Goal: Transaction & Acquisition: Purchase product/service

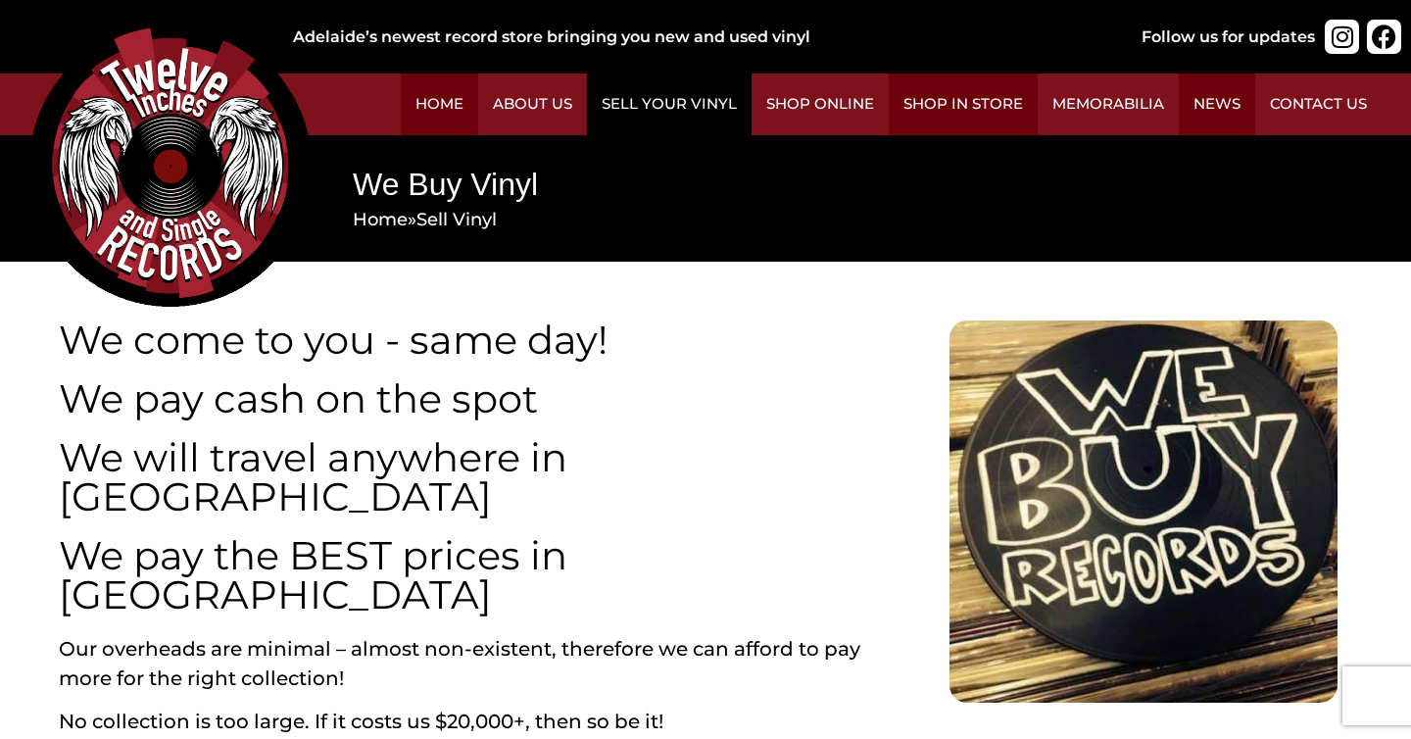
click at [662, 105] on link "Sell Your Vinyl" at bounding box center [669, 105] width 165 height 62
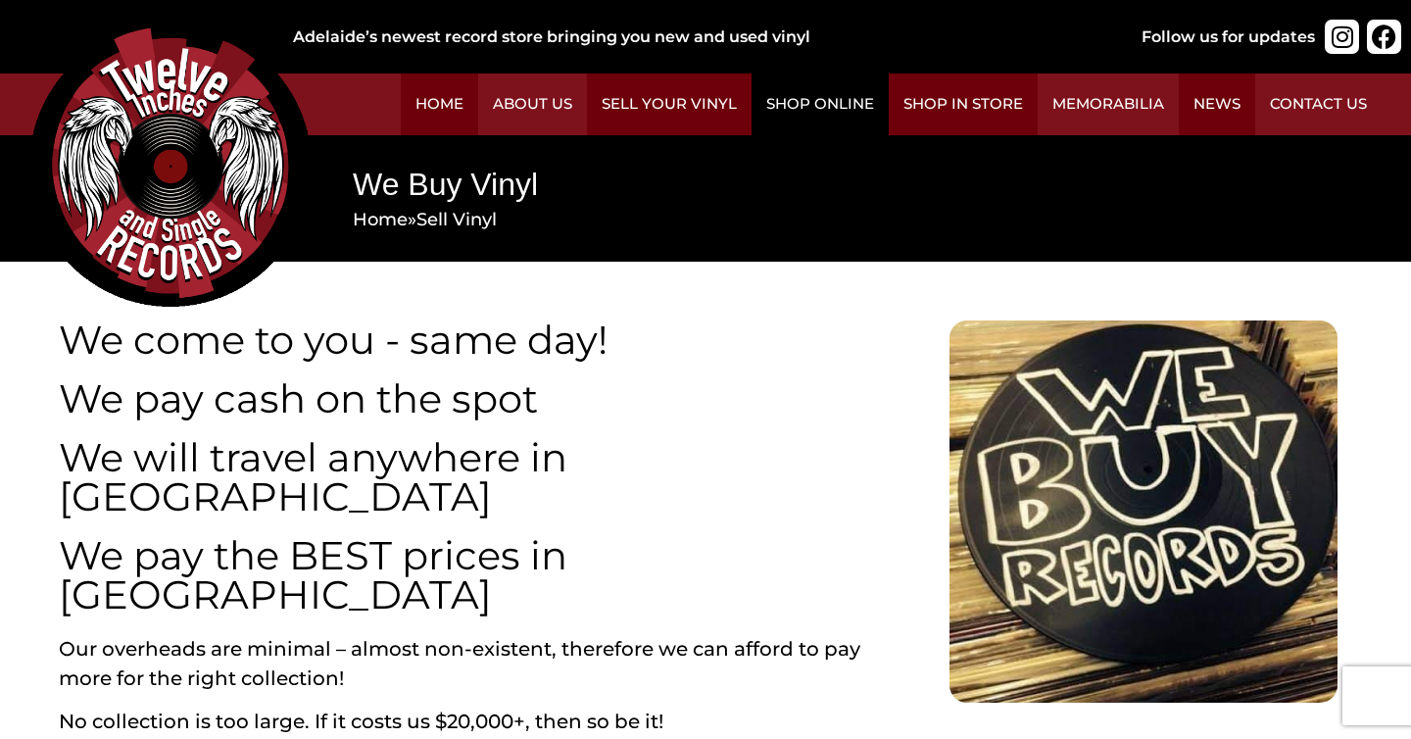
click at [811, 106] on link "Shop Online" at bounding box center [820, 105] width 137 height 62
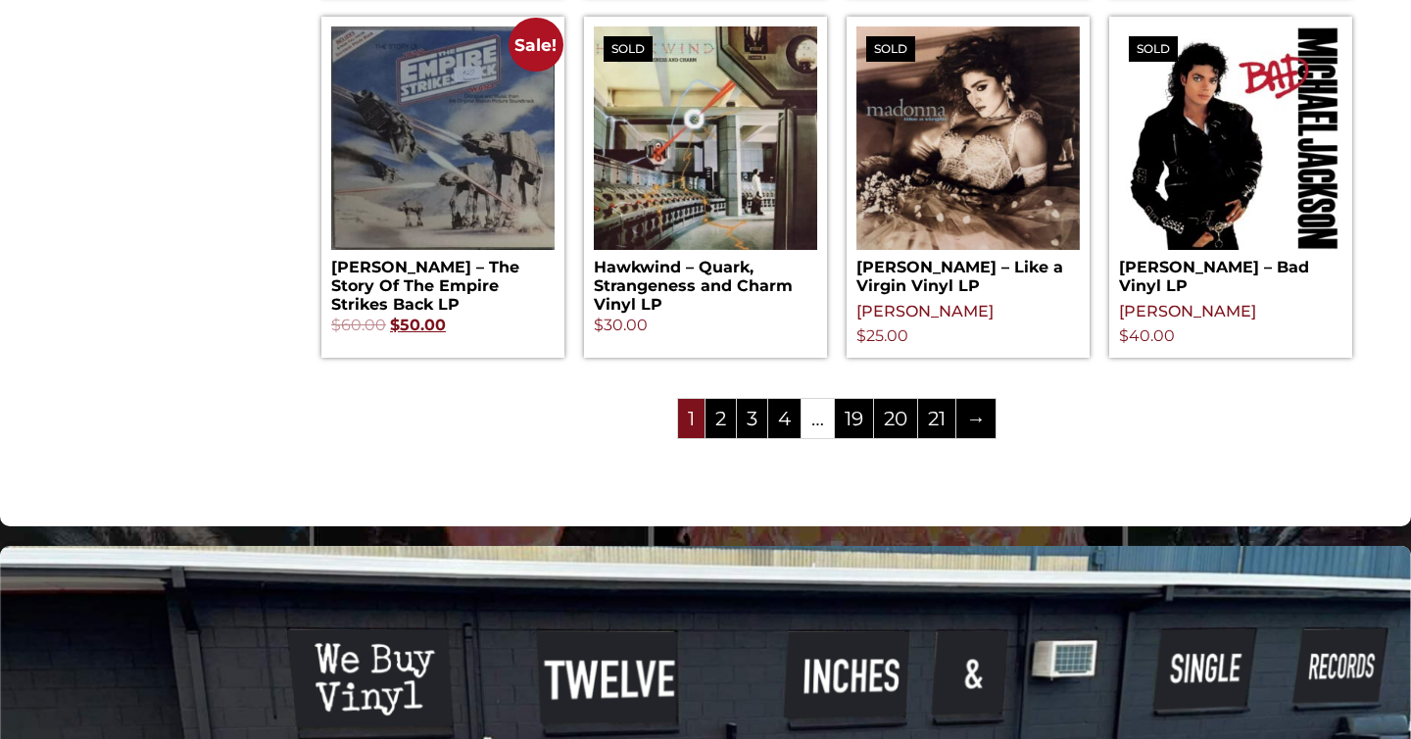
scroll to position [2327, 0]
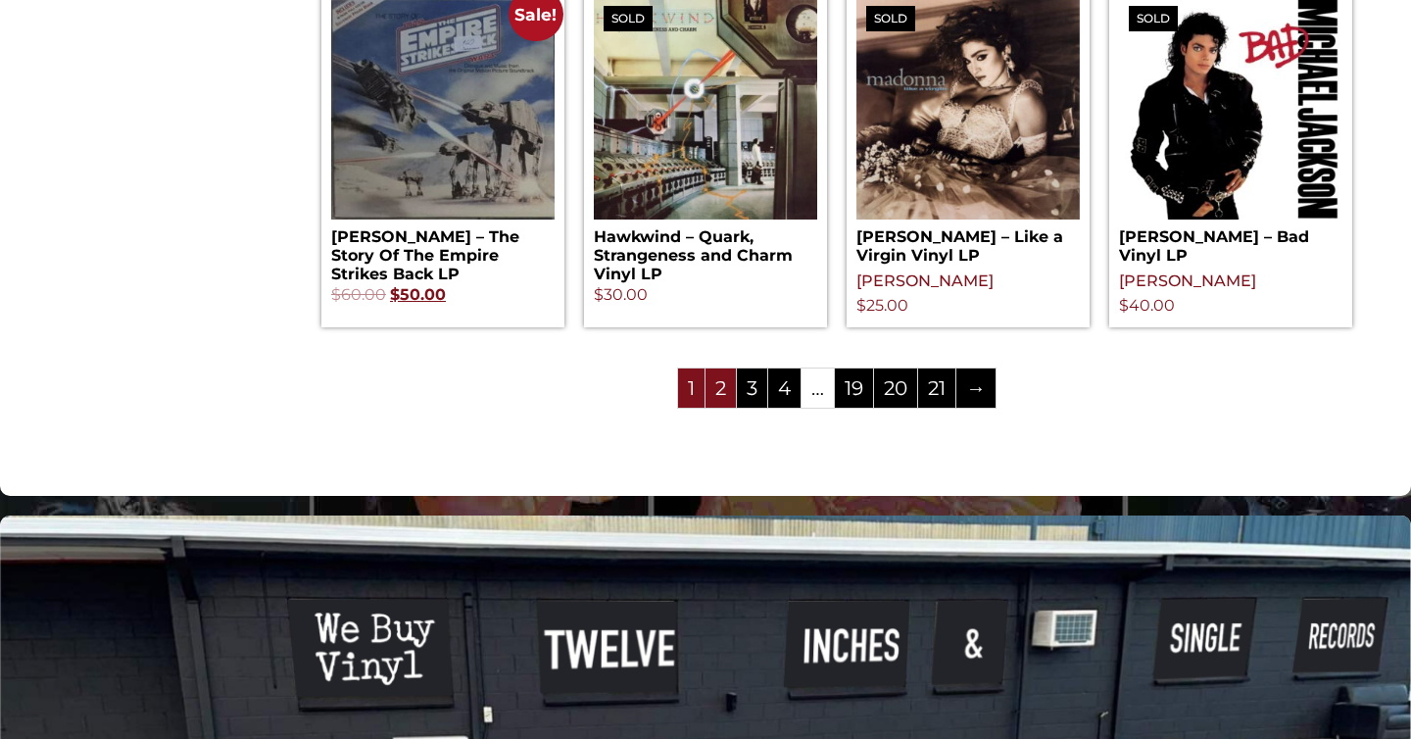
click at [722, 398] on link "2" at bounding box center [721, 388] width 30 height 39
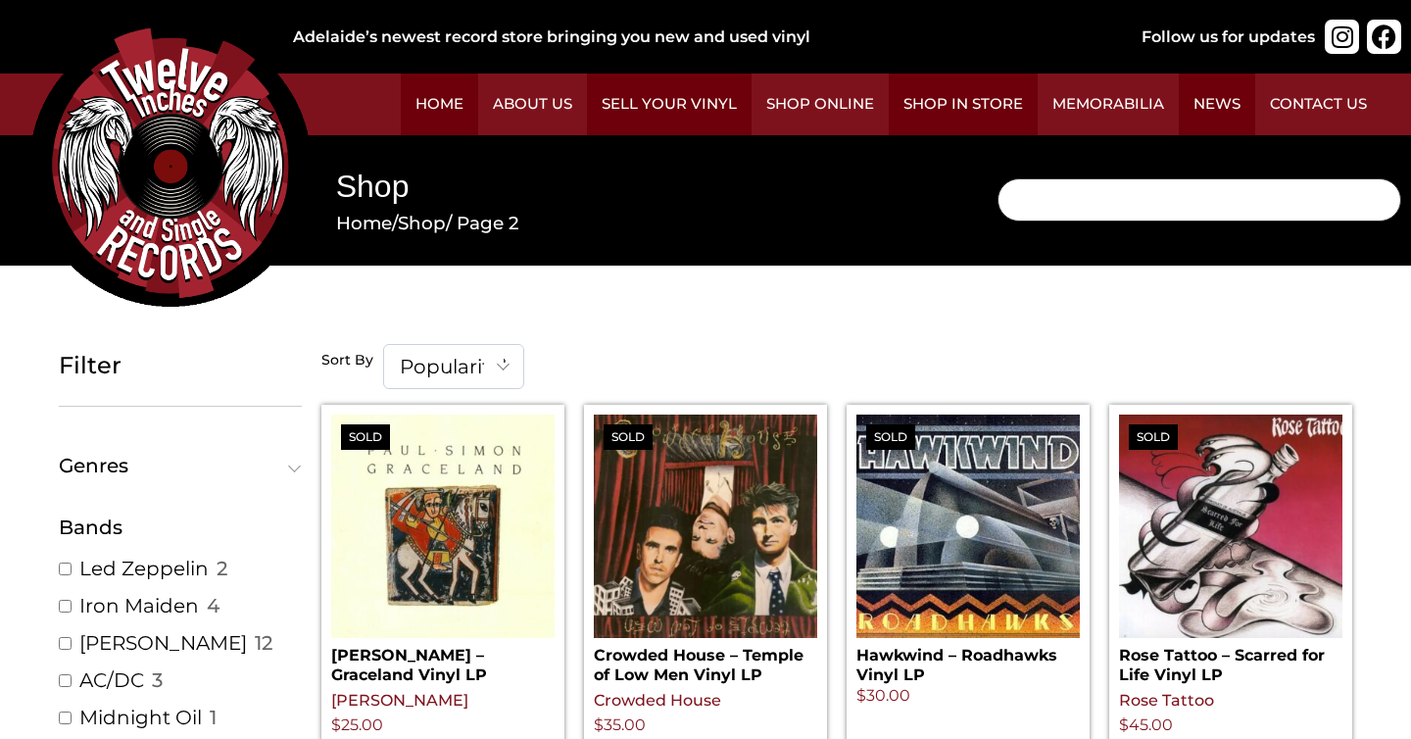
click at [1067, 196] on input "Search" at bounding box center [1200, 199] width 404 height 43
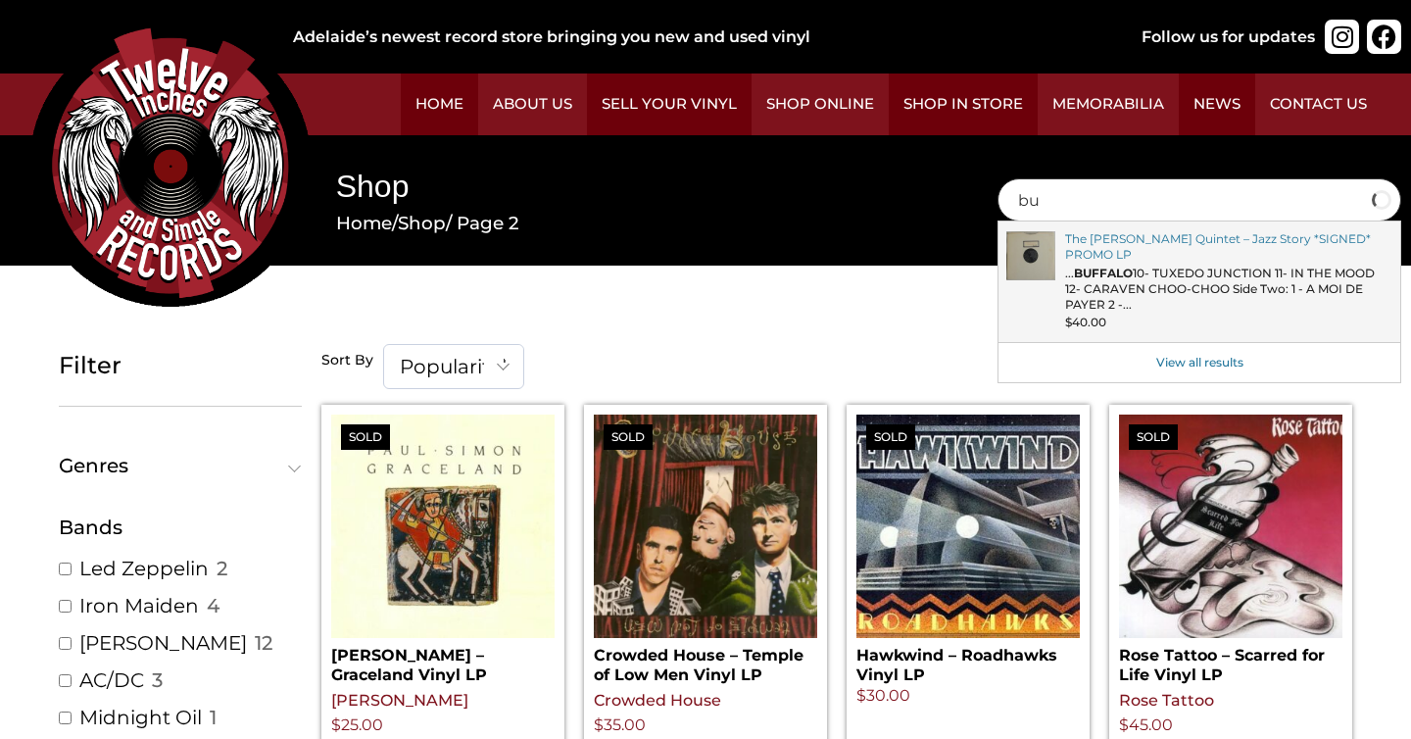
type input "b"
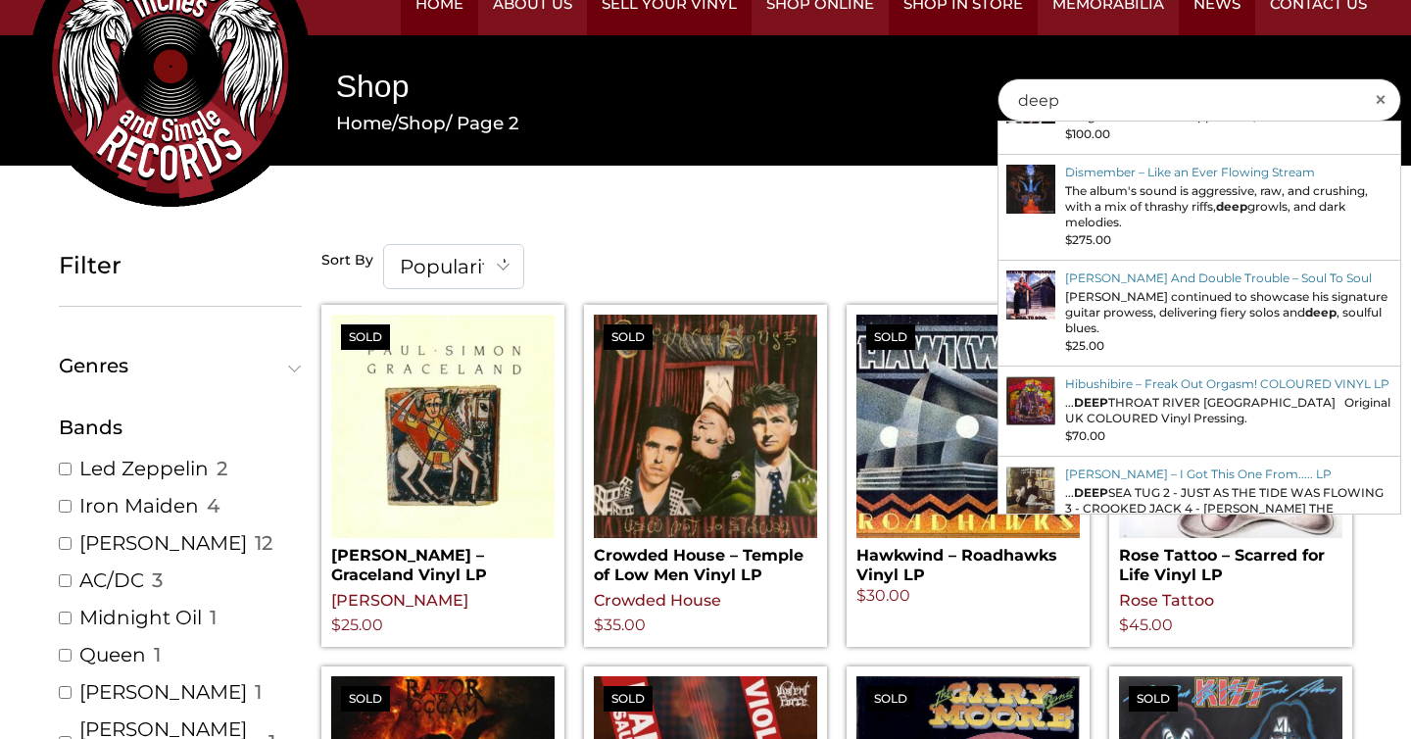
scroll to position [331, 0]
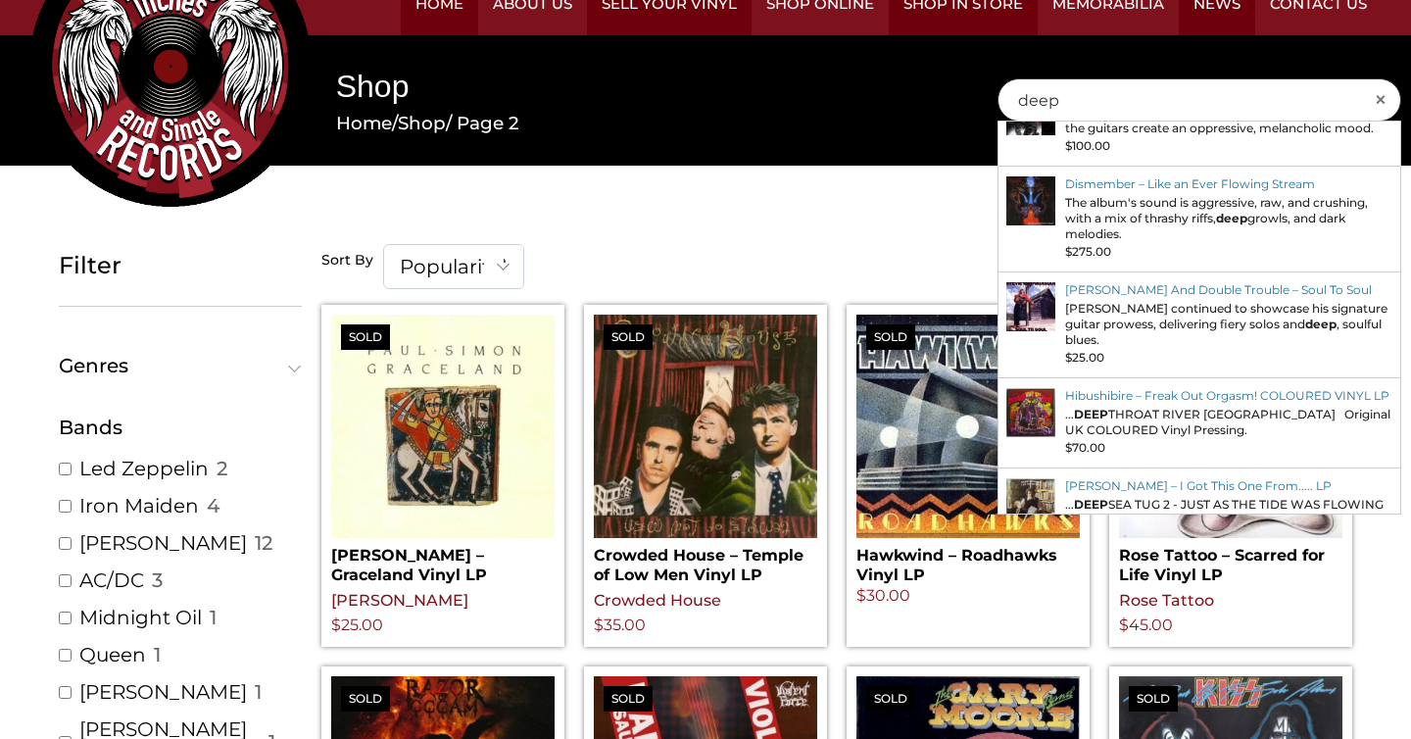
type input "deep"
click at [1378, 98] on span "×" at bounding box center [1387, 100] width 27 height 24
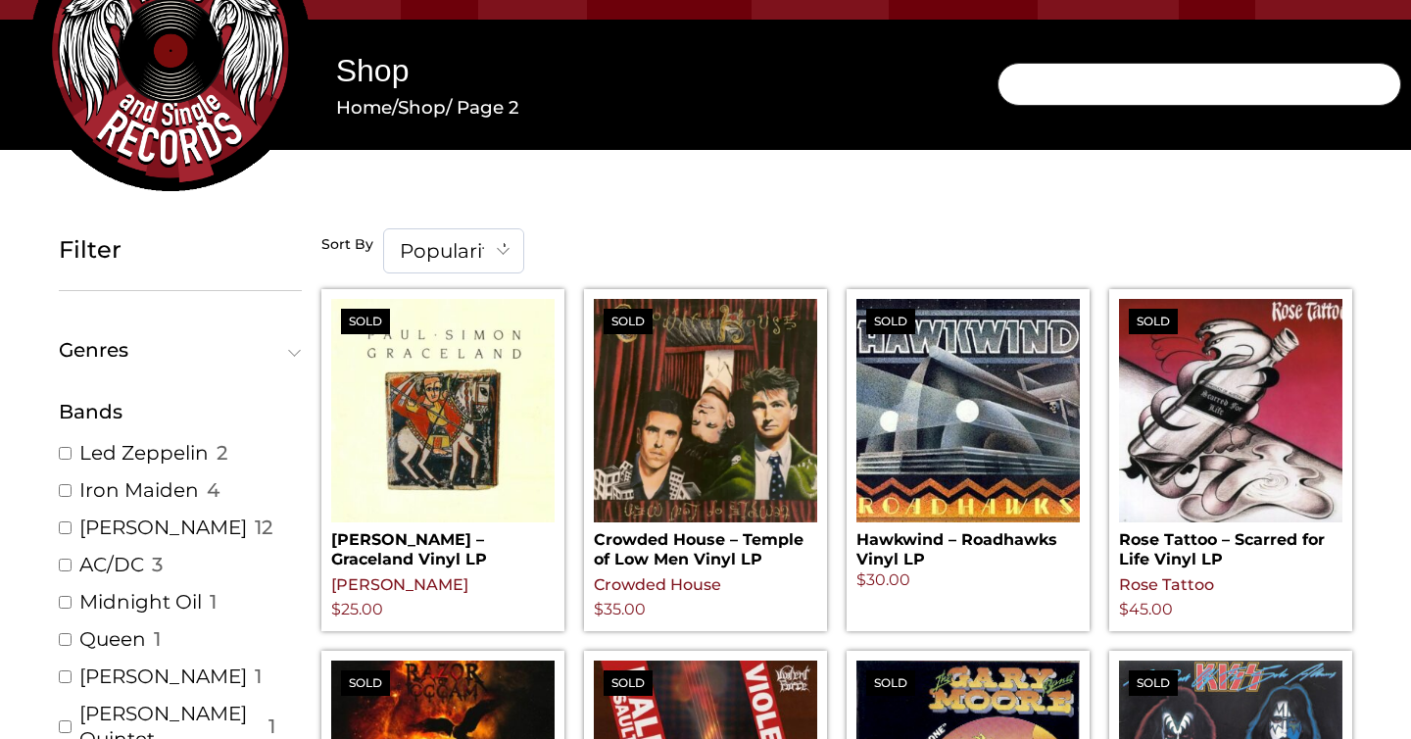
scroll to position [0, 0]
